Goal: Entertainment & Leisure: Consume media (video, audio)

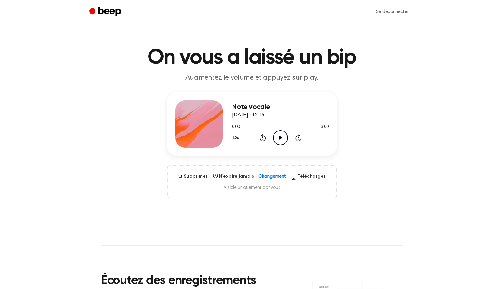
click at [282, 139] on icon "Play Audio" at bounding box center [280, 137] width 15 height 15
click at [254, 122] on div at bounding box center [280, 121] width 97 height 5
click at [281, 136] on icon at bounding box center [280, 138] width 3 height 4
click at [400, 88] on main "On vous a laissé un bip Augmentez le volume et appuyez sur play. Note vocale 3 …" at bounding box center [252, 193] width 504 height 387
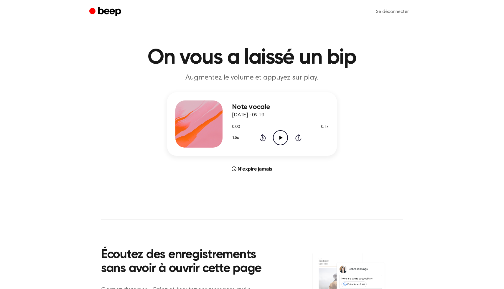
click at [278, 139] on icon "Play Audio" at bounding box center [280, 137] width 15 height 15
click at [415, 52] on header "On vous a laissé un bip Augmentez le volume et appuyez sur play." at bounding box center [252, 65] width 490 height 36
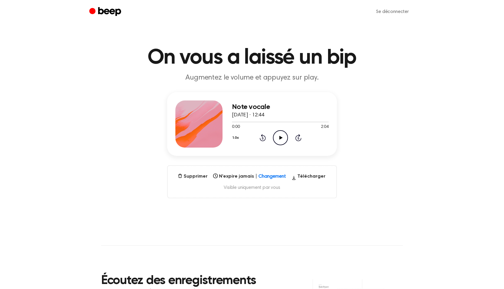
click at [281, 139] on icon "Play Audio" at bounding box center [280, 137] width 15 height 15
